Goal: Information Seeking & Learning: Learn about a topic

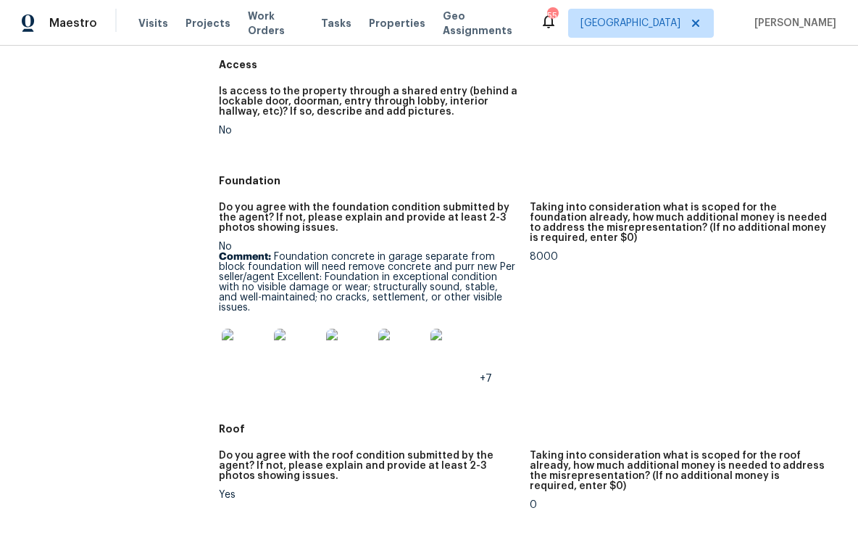
scroll to position [307, 0]
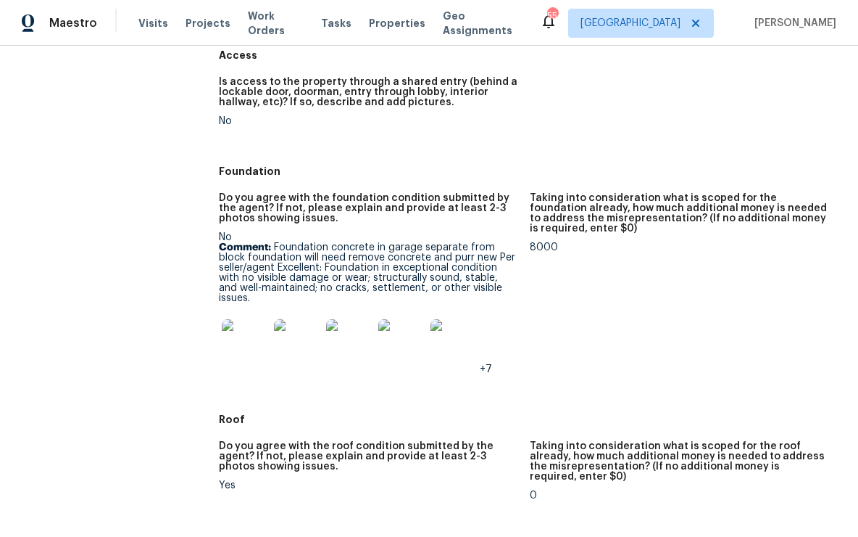
click at [252, 327] on img at bounding box center [245, 342] width 46 height 46
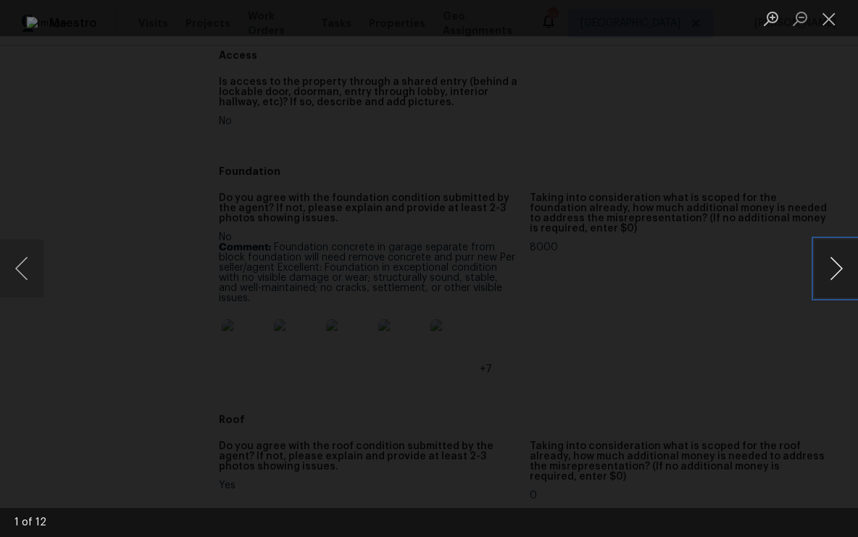
click at [836, 273] on button "Next image" at bounding box center [837, 268] width 44 height 58
click at [835, 273] on button "Next image" at bounding box center [837, 268] width 44 height 58
click at [827, 17] on button "Close lightbox" at bounding box center [829, 18] width 29 height 25
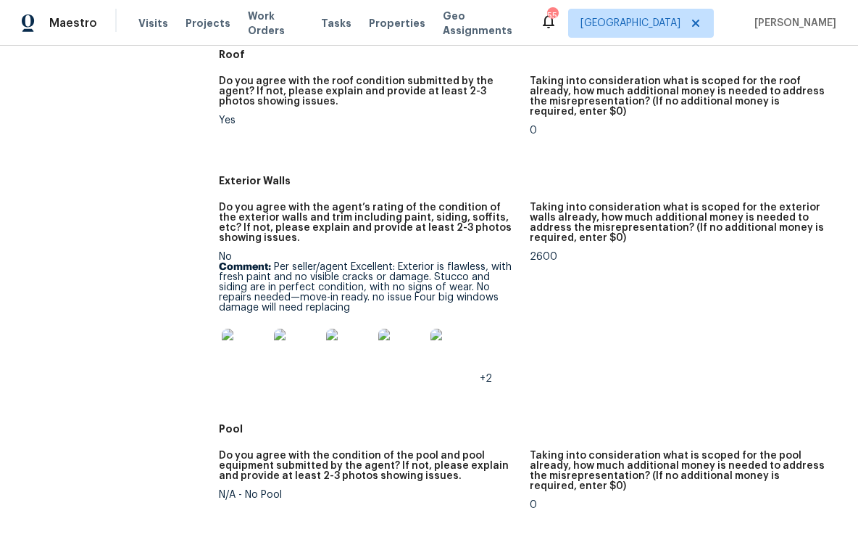
scroll to position [672, 0]
click at [246, 342] on img at bounding box center [245, 351] width 46 height 46
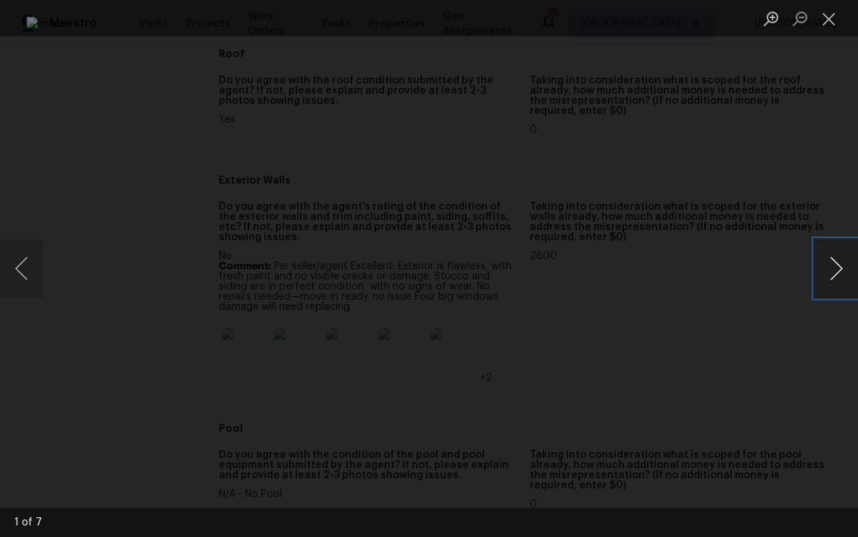
click at [841, 270] on button "Next image" at bounding box center [837, 268] width 44 height 58
click at [839, 22] on button "Close lightbox" at bounding box center [829, 18] width 29 height 25
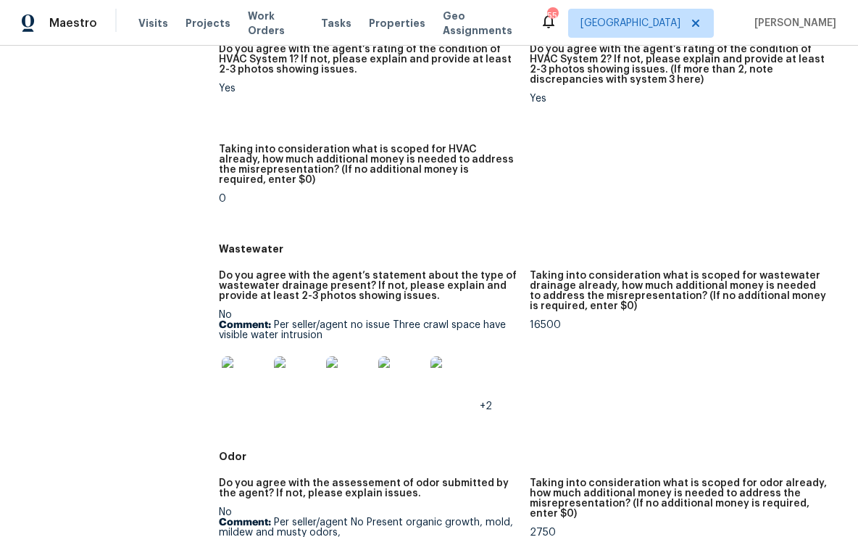
scroll to position [1205, 0]
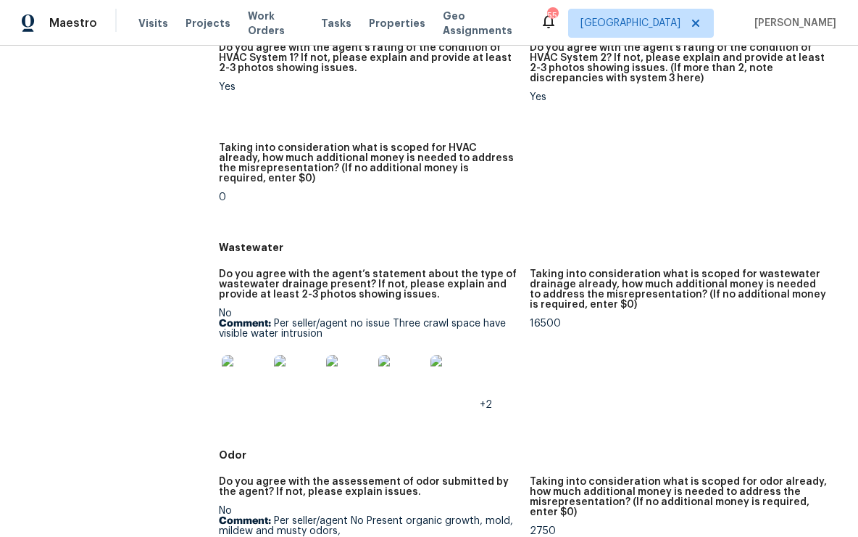
click at [255, 358] on img at bounding box center [245, 378] width 46 height 46
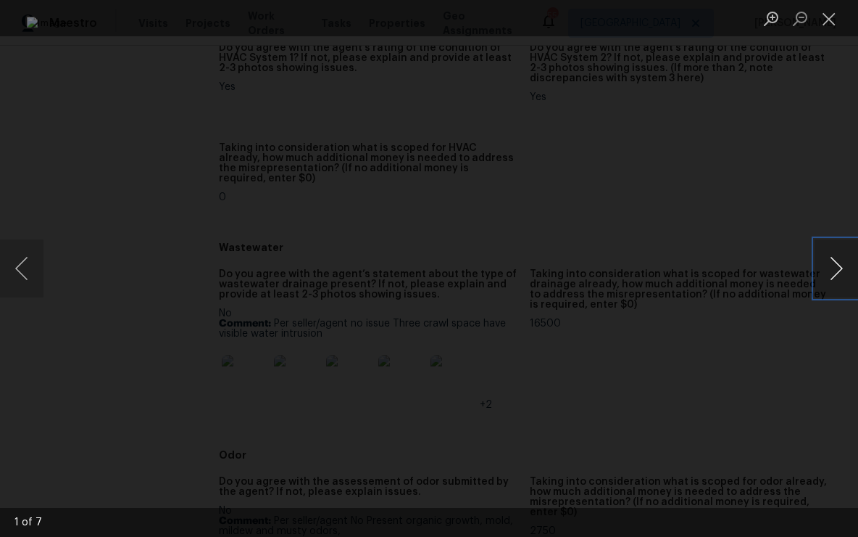
click at [837, 270] on button "Next image" at bounding box center [837, 268] width 44 height 58
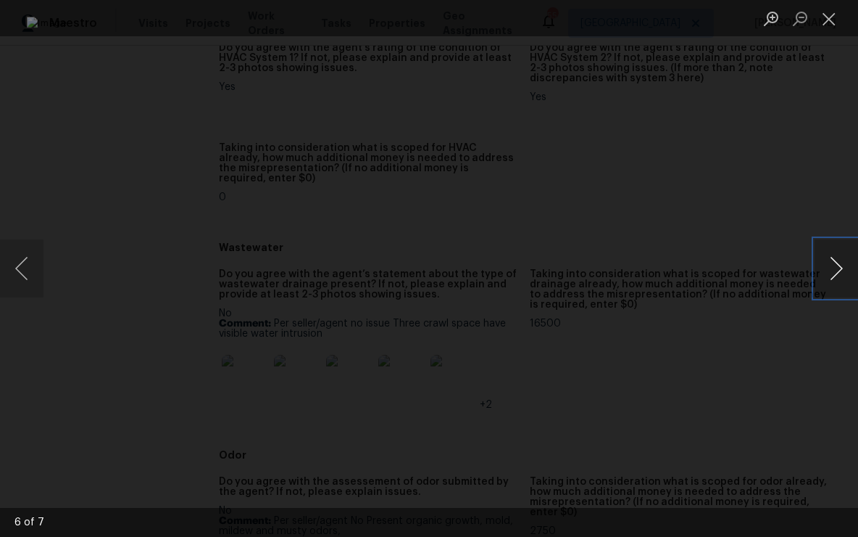
click at [837, 270] on button "Next image" at bounding box center [837, 268] width 44 height 58
click at [835, 20] on button "Close lightbox" at bounding box center [829, 18] width 29 height 25
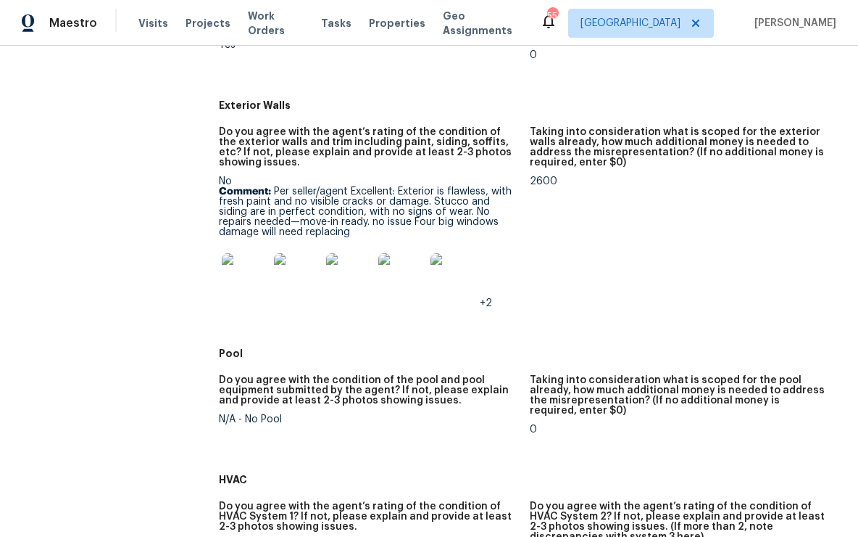
scroll to position [627, 0]
